Goal: Task Accomplishment & Management: Use online tool/utility

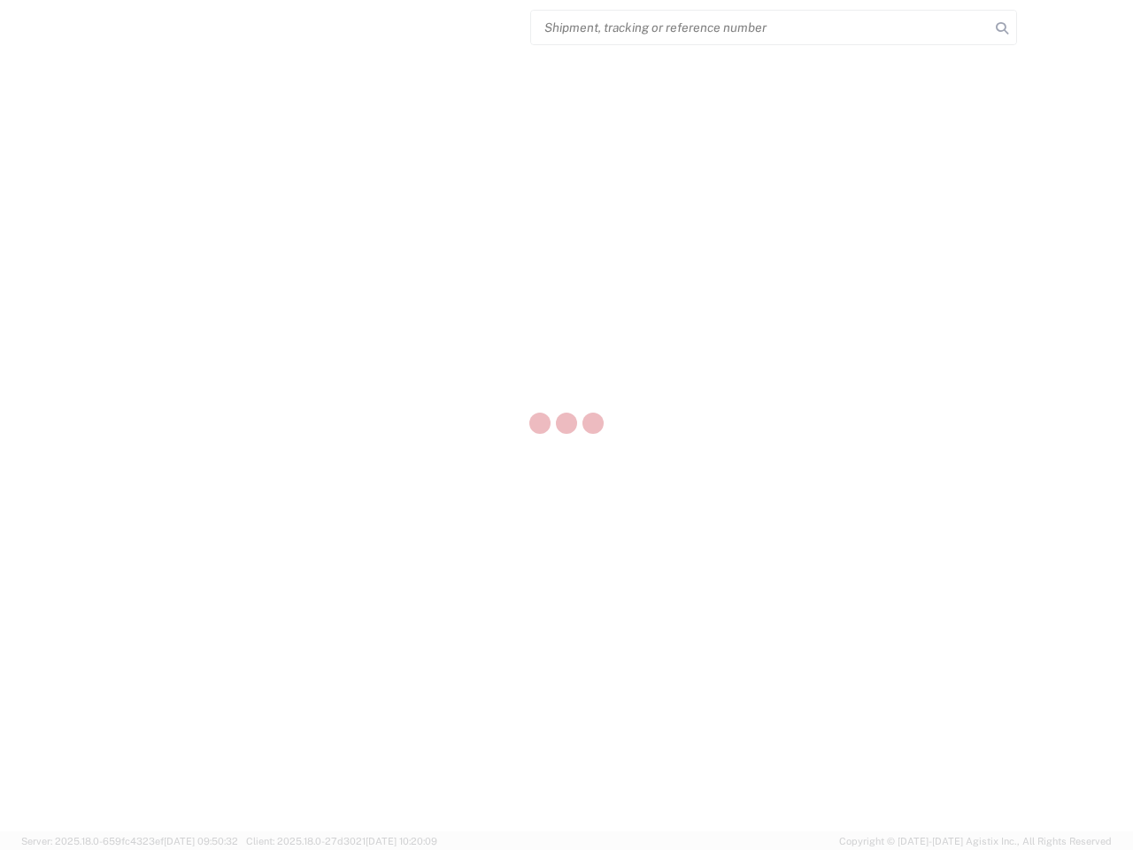
select select "US"
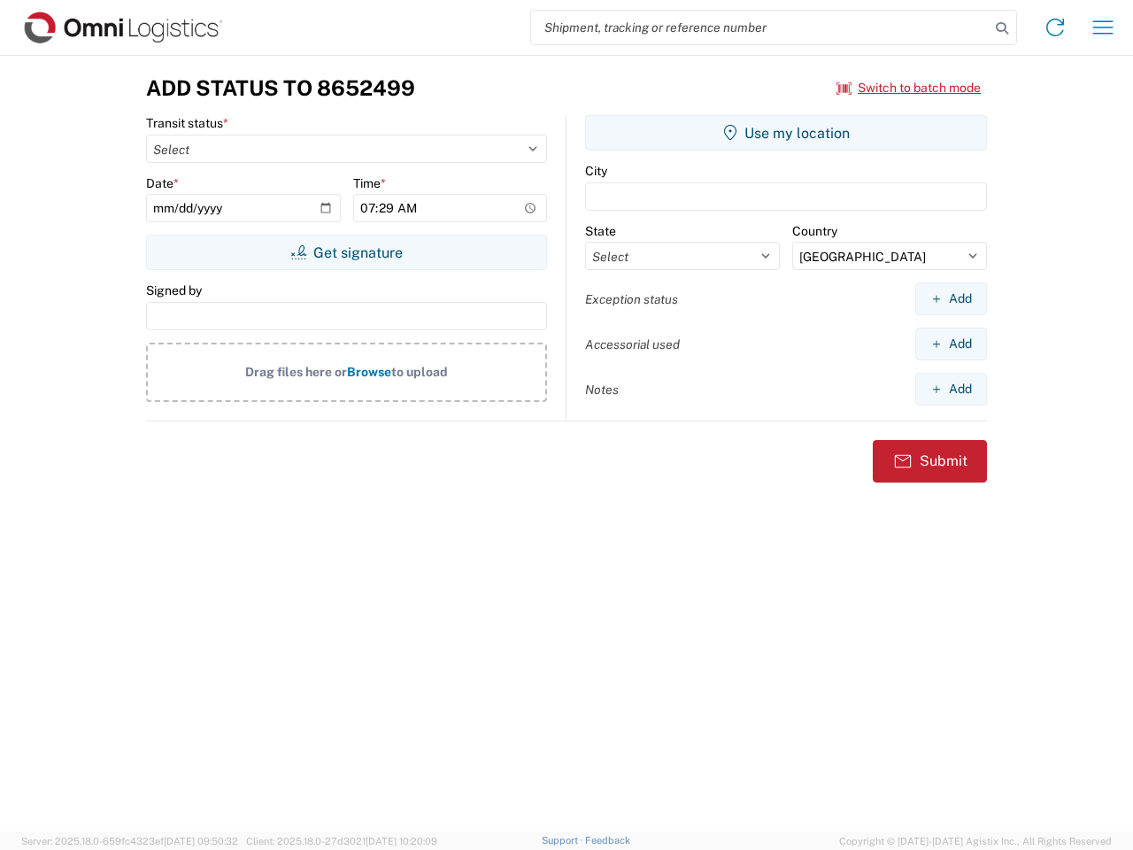
click at [760, 27] on input "search" at bounding box center [760, 28] width 459 height 34
click at [1002, 28] on icon at bounding box center [1002, 28] width 25 height 25
click at [1055, 27] on icon at bounding box center [1055, 27] width 28 height 28
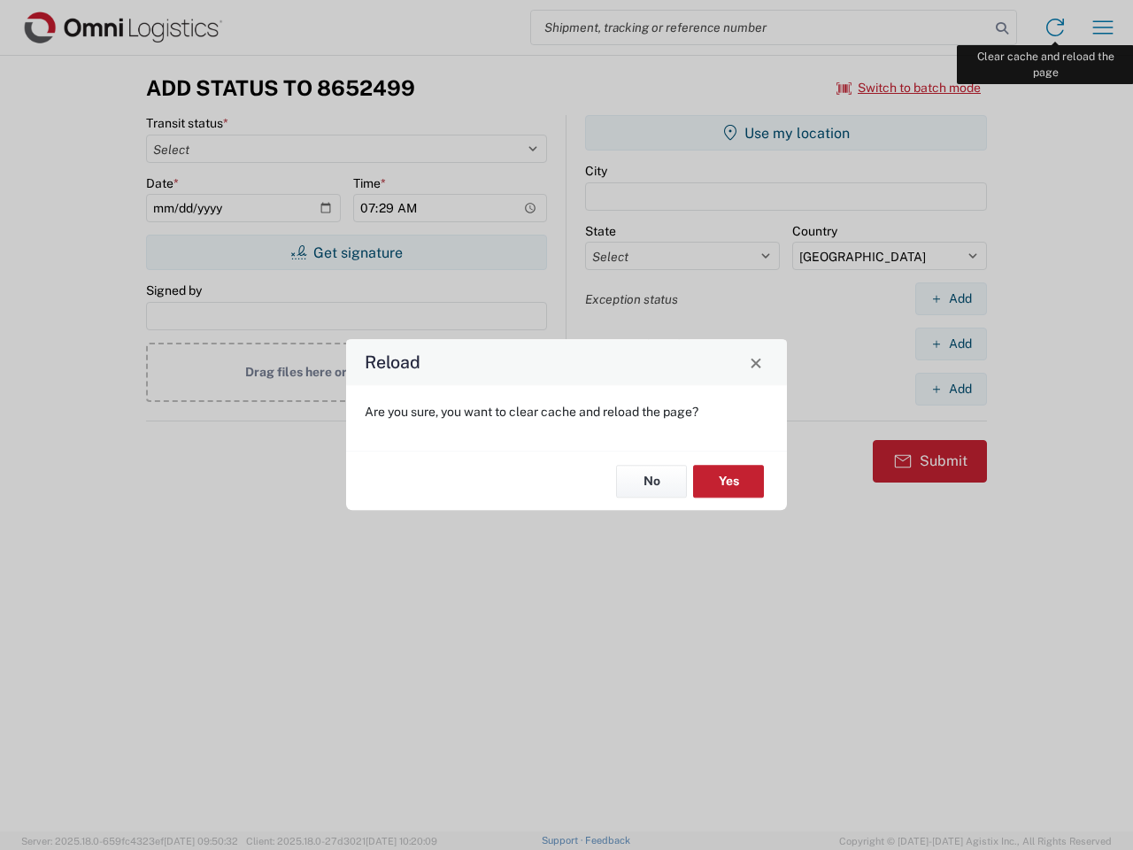
click at [1103, 27] on div "Reload Are you sure, you want to clear cache and reload the page? No Yes" at bounding box center [566, 425] width 1133 height 850
click at [909, 88] on div "Reload Are you sure, you want to clear cache and reload the page? No Yes" at bounding box center [566, 425] width 1133 height 850
click at [346, 252] on div "Reload Are you sure, you want to clear cache and reload the page? No Yes" at bounding box center [566, 425] width 1133 height 850
click at [786, 133] on div "Reload Are you sure, you want to clear cache and reload the page? No Yes" at bounding box center [566, 425] width 1133 height 850
click at [951, 298] on div "Reload Are you sure, you want to clear cache and reload the page? No Yes" at bounding box center [566, 425] width 1133 height 850
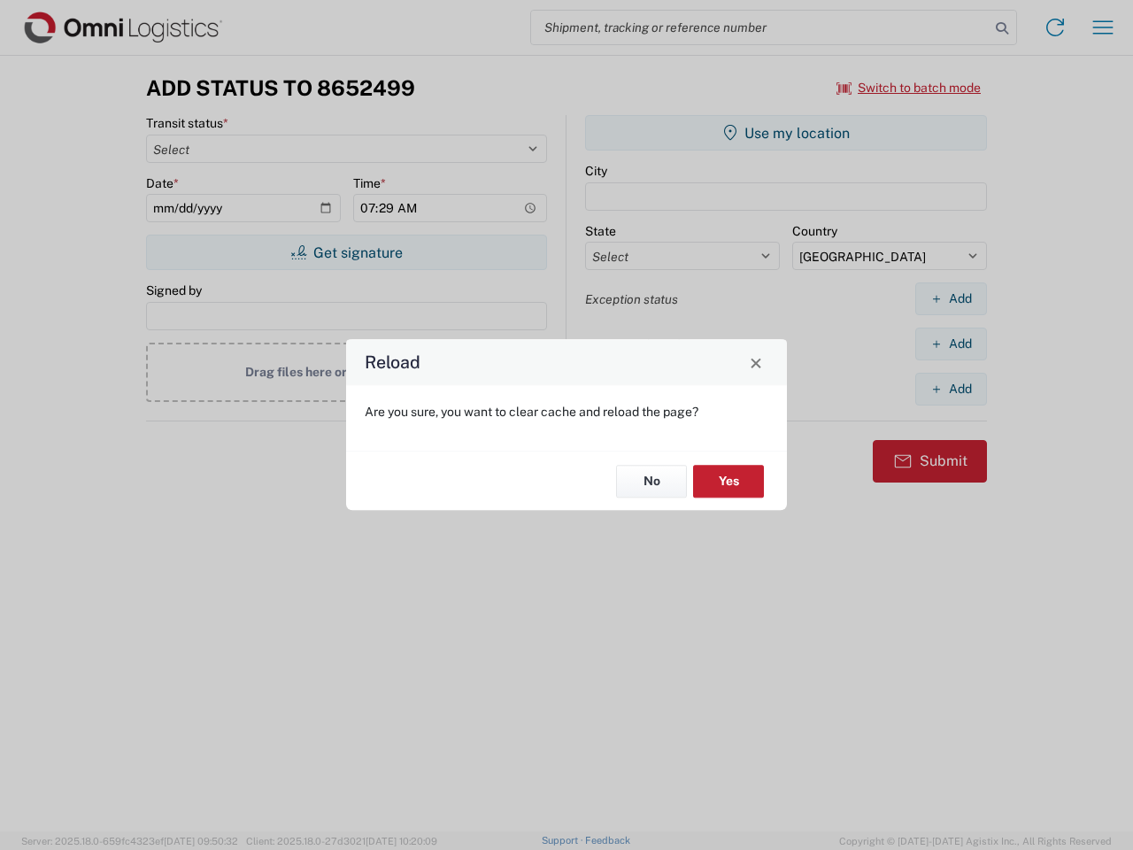
click at [951, 344] on div "Reload Are you sure, you want to clear cache and reload the page? No Yes" at bounding box center [566, 425] width 1133 height 850
click at [951, 389] on div "Reload Are you sure, you want to clear cache and reload the page? No Yes" at bounding box center [566, 425] width 1133 height 850
